Goal: Check status: Check status

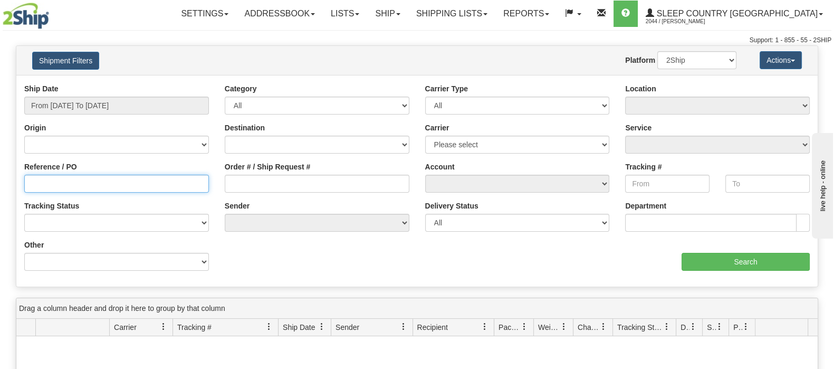
click at [58, 185] on input "Reference / PO" at bounding box center [116, 184] width 185 height 18
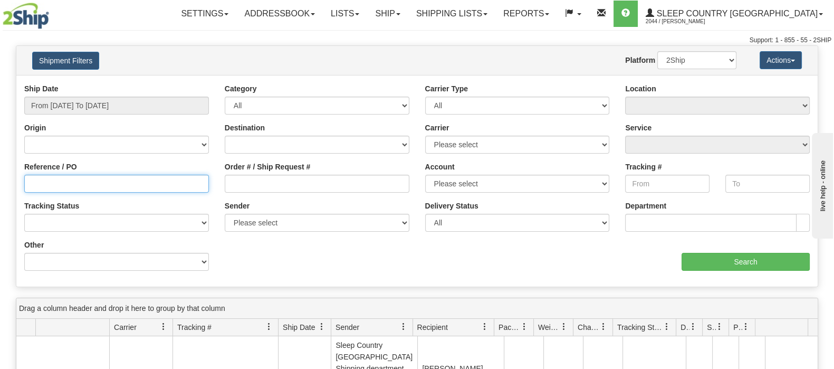
paste input "9000I154866"
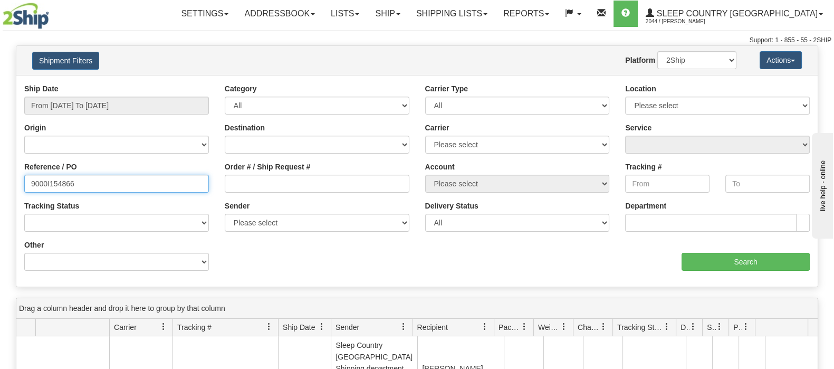
type input "9000I154866"
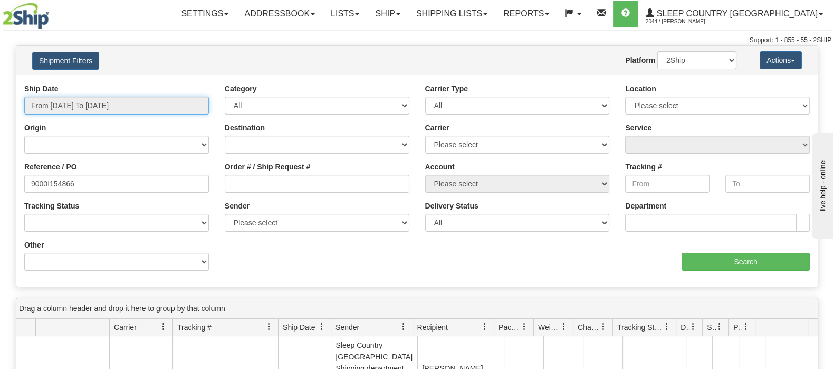
click at [93, 104] on input "From [DATE] To [DATE]" at bounding box center [116, 106] width 185 height 18
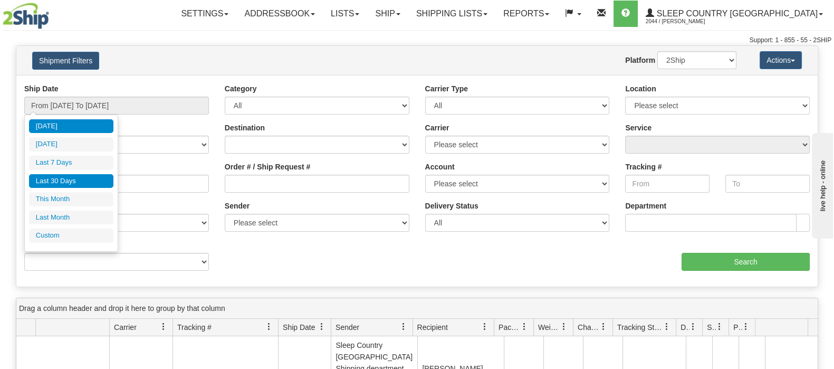
click at [74, 180] on li "Last 30 Days" at bounding box center [71, 181] width 84 height 14
type input "From [DATE] To [DATE]"
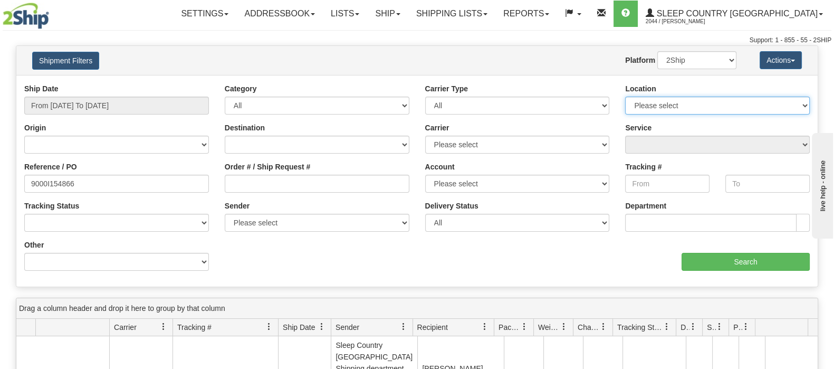
click at [744, 103] on select "Please select [GEOGRAPHIC_DATA] 921 922 93 94 97 390 915 916 98 902 95 96 90 91…" at bounding box center [717, 106] width 185 height 18
select select "7641"
click at [625, 97] on select "Please select [GEOGRAPHIC_DATA] 921 922 93 94 97 390 915 916 98 902 95 96 90 91…" at bounding box center [717, 106] width 185 height 18
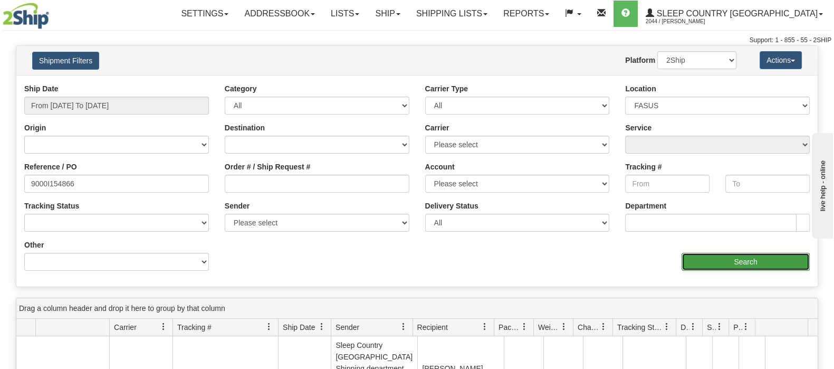
click at [733, 257] on input "Search" at bounding box center [746, 262] width 128 height 18
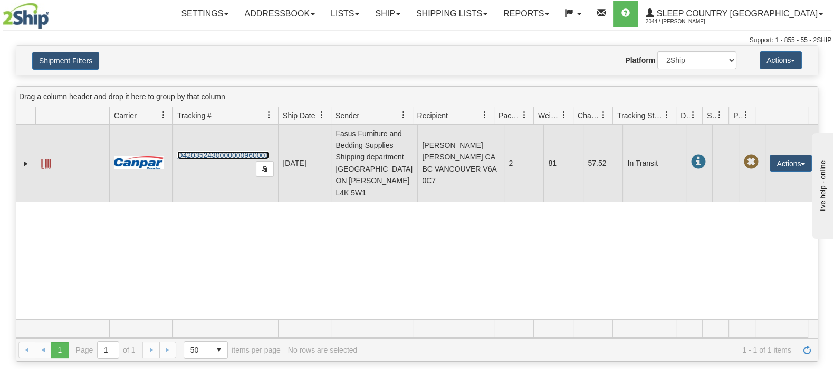
click at [219, 151] on link "D420352430000000960001" at bounding box center [223, 155] width 92 height 8
